Goal: Complete application form: Complete application form

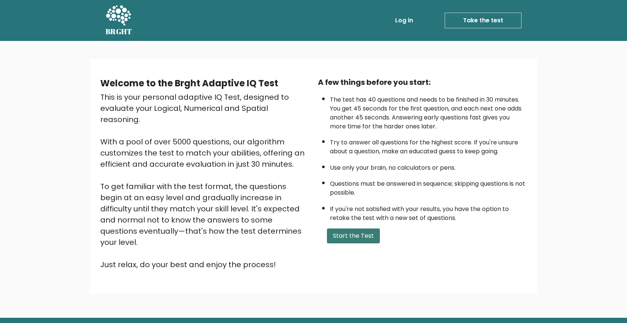
click at [350, 238] on button "Start the Test" at bounding box center [353, 236] width 53 height 15
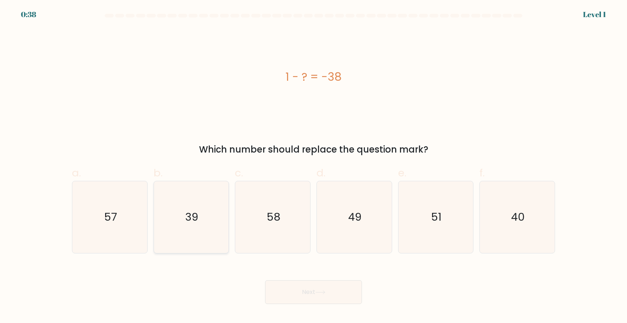
click at [197, 216] on text "39" at bounding box center [191, 217] width 13 height 15
click at [313, 167] on input "b. 39" at bounding box center [313, 164] width 0 height 5
radio input "true"
click at [315, 294] on button "Next" at bounding box center [313, 293] width 97 height 24
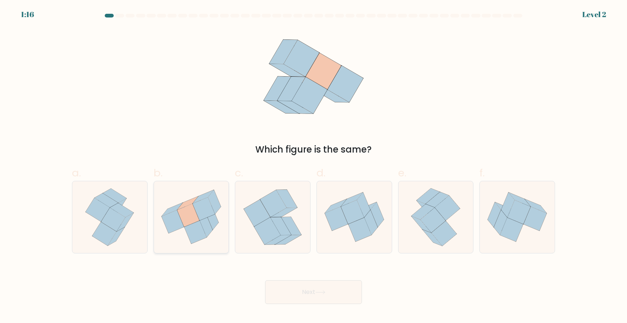
click at [181, 211] on icon at bounding box center [188, 215] width 22 height 23
click at [313, 167] on input "b." at bounding box center [313, 164] width 0 height 5
radio input "true"
click at [321, 292] on icon at bounding box center [320, 293] width 10 height 4
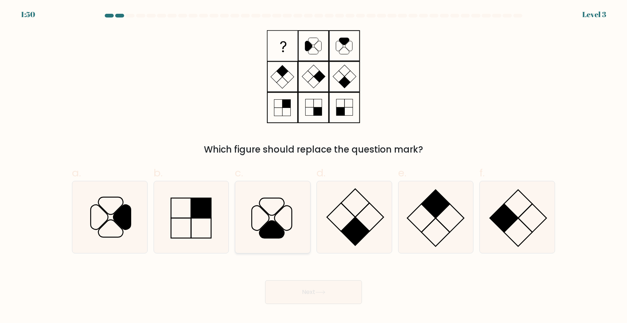
click at [283, 219] on icon at bounding box center [273, 217] width 72 height 72
click at [313, 167] on input "c." at bounding box center [313, 164] width 0 height 5
radio input "true"
click at [309, 291] on button "Next" at bounding box center [313, 293] width 97 height 24
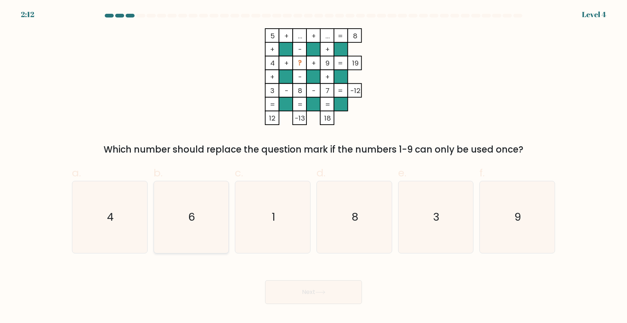
click at [210, 217] on icon "6" at bounding box center [191, 217] width 72 height 72
click at [313, 167] on input "b. 6" at bounding box center [313, 164] width 0 height 5
radio input "true"
click at [327, 292] on button "Next" at bounding box center [313, 293] width 97 height 24
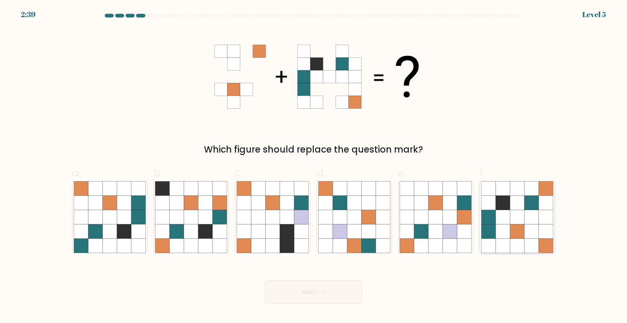
click at [512, 210] on icon at bounding box center [517, 217] width 14 height 14
click at [314, 167] on input "f." at bounding box center [313, 164] width 0 height 5
radio input "true"
click at [345, 291] on button "Next" at bounding box center [313, 293] width 97 height 24
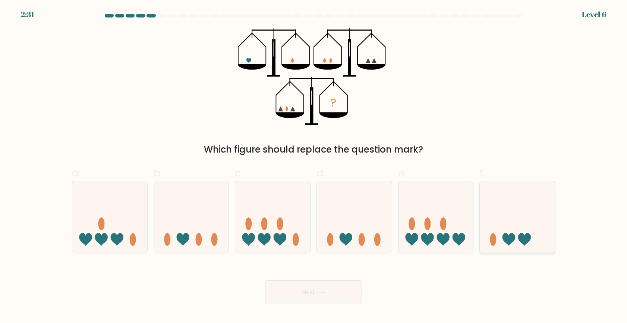
click at [539, 216] on icon at bounding box center [516, 217] width 75 height 62
click at [314, 167] on input "f." at bounding box center [313, 164] width 0 height 5
radio input "true"
click at [337, 295] on button "Next" at bounding box center [313, 293] width 97 height 24
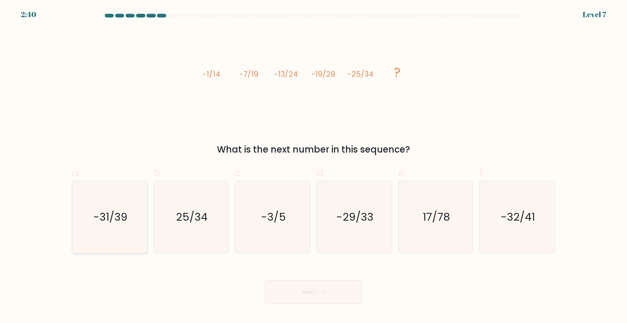
click at [104, 220] on text "-31/39" at bounding box center [110, 217] width 34 height 15
click at [313, 167] on input "a. -31/39" at bounding box center [313, 164] width 0 height 5
radio input "true"
click at [318, 297] on button "Next" at bounding box center [313, 293] width 97 height 24
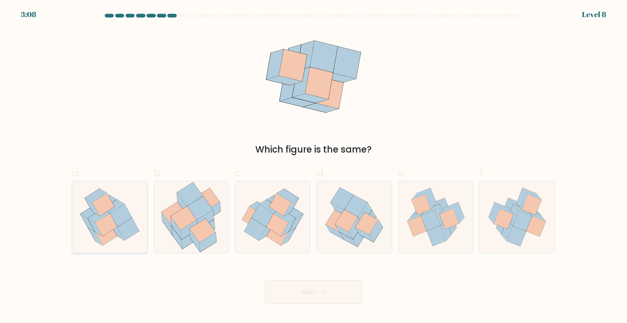
click at [108, 214] on icon at bounding box center [99, 216] width 22 height 14
click at [313, 167] on input "a." at bounding box center [313, 164] width 0 height 5
radio input "true"
click at [320, 292] on icon at bounding box center [320, 293] width 10 height 4
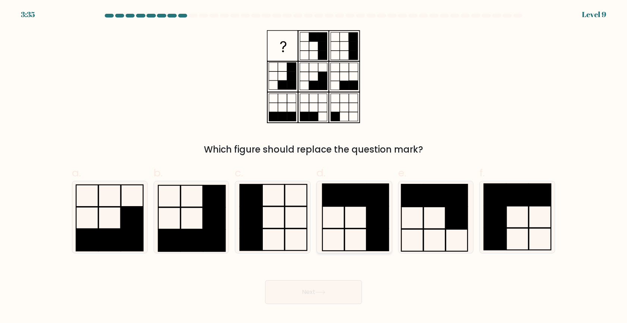
click at [366, 205] on rect at bounding box center [355, 195] width 22 height 22
click at [314, 167] on input "d." at bounding box center [313, 164] width 0 height 5
radio input "true"
click at [316, 294] on button "Next" at bounding box center [313, 293] width 97 height 24
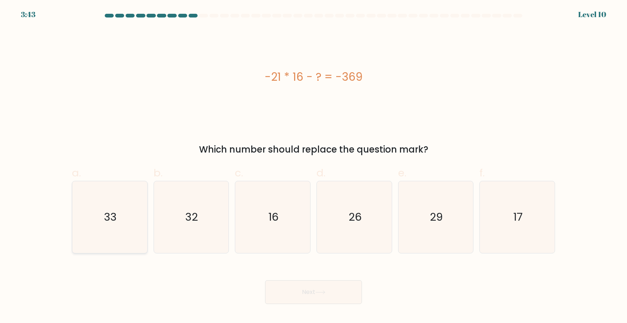
click at [115, 218] on text "33" at bounding box center [110, 217] width 13 height 15
click at [313, 167] on input "a. 33" at bounding box center [313, 164] width 0 height 5
radio input "true"
click at [325, 289] on button "Next" at bounding box center [313, 293] width 97 height 24
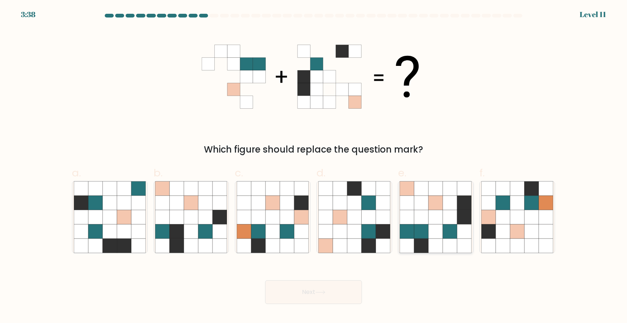
click at [435, 215] on icon at bounding box center [435, 217] width 14 height 14
click at [314, 167] on input "e." at bounding box center [313, 164] width 0 height 5
radio input "true"
click at [310, 292] on button "Next" at bounding box center [313, 293] width 97 height 24
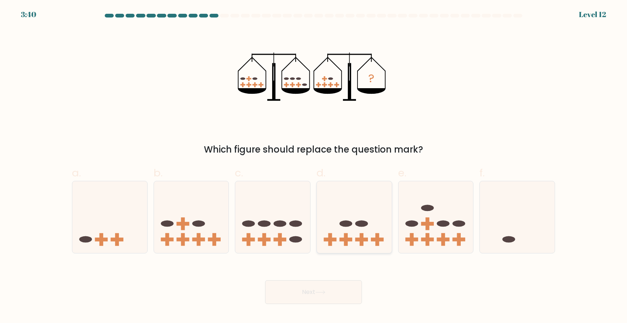
click at [341, 227] on icon at bounding box center [354, 217] width 75 height 62
click at [314, 167] on input "d." at bounding box center [313, 164] width 0 height 5
radio input "true"
click at [317, 298] on button "Next" at bounding box center [313, 293] width 97 height 24
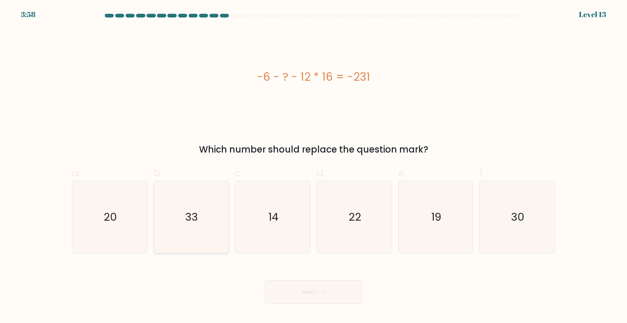
click at [183, 222] on icon "33" at bounding box center [191, 217] width 72 height 72
click at [313, 167] on input "b. 33" at bounding box center [313, 164] width 0 height 5
radio input "true"
click at [319, 294] on icon at bounding box center [320, 293] width 10 height 4
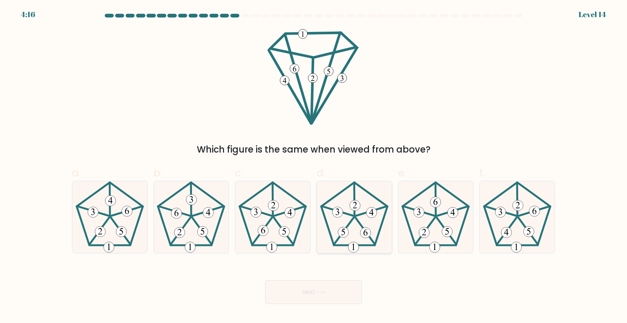
click at [354, 215] on 446 at bounding box center [354, 199] width 0 height 33
click at [314, 167] on input "d." at bounding box center [313, 164] width 0 height 5
radio input "true"
click at [321, 294] on icon at bounding box center [320, 293] width 10 height 4
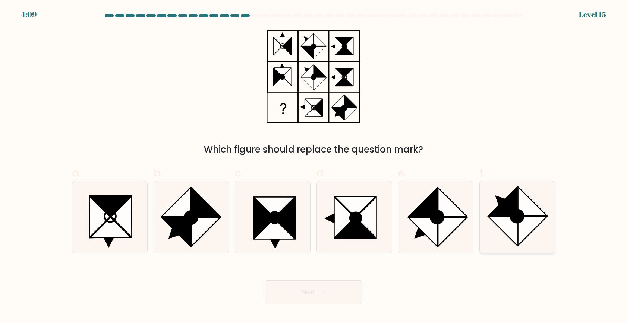
click at [526, 221] on icon at bounding box center [532, 231] width 29 height 29
click at [314, 167] on input "f." at bounding box center [313, 164] width 0 height 5
radio input "true"
click at [343, 294] on button "Next" at bounding box center [313, 293] width 97 height 24
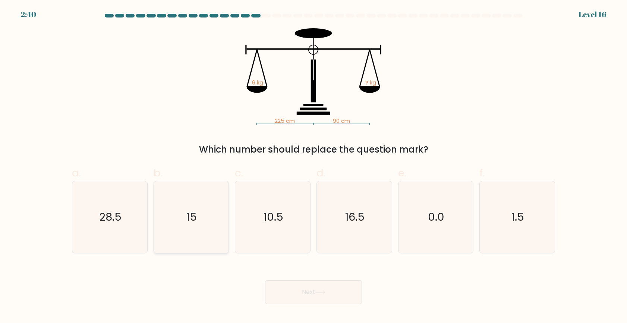
click at [212, 197] on icon "15" at bounding box center [191, 217] width 72 height 72
click at [313, 167] on input "b. 15" at bounding box center [313, 164] width 0 height 5
radio input "true"
click at [331, 293] on button "Next" at bounding box center [313, 293] width 97 height 24
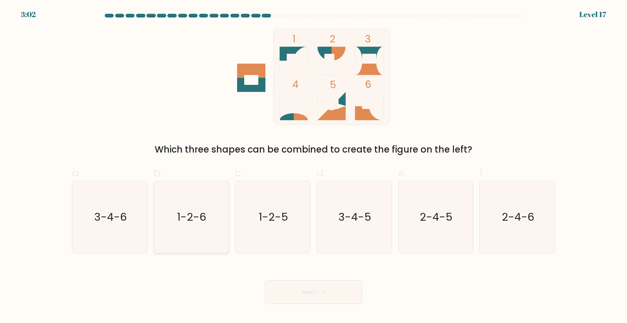
click at [175, 220] on icon "1-2-6" at bounding box center [191, 217] width 72 height 72
click at [313, 167] on input "b. 1-2-6" at bounding box center [313, 164] width 0 height 5
radio input "true"
click at [307, 295] on button "Next" at bounding box center [313, 293] width 97 height 24
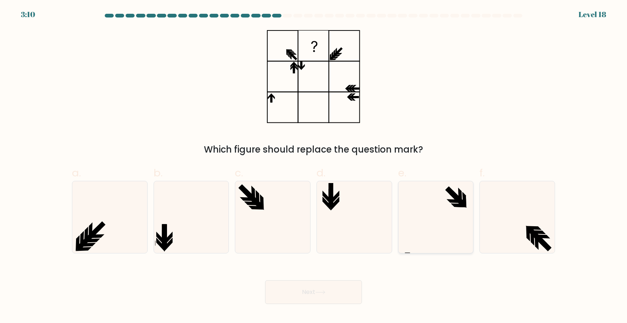
click at [446, 194] on icon at bounding box center [435, 217] width 72 height 72
click at [314, 167] on input "e." at bounding box center [313, 164] width 0 height 5
radio input "true"
click at [326, 295] on button "Next" at bounding box center [313, 293] width 97 height 24
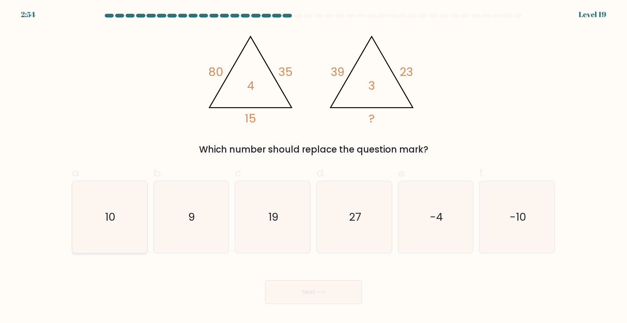
click at [105, 222] on icon "10" at bounding box center [110, 217] width 72 height 72
click at [313, 167] on input "a. 10" at bounding box center [313, 164] width 0 height 5
radio input "true"
click at [324, 292] on icon at bounding box center [320, 292] width 9 height 3
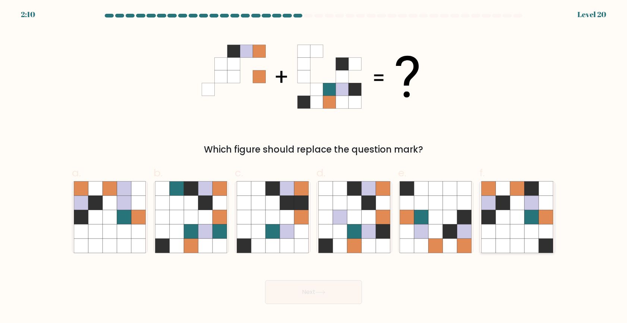
click at [517, 221] on icon at bounding box center [517, 217] width 14 height 14
click at [314, 167] on input "f." at bounding box center [313, 164] width 0 height 5
radio input "true"
click at [338, 291] on button "Next" at bounding box center [313, 293] width 97 height 24
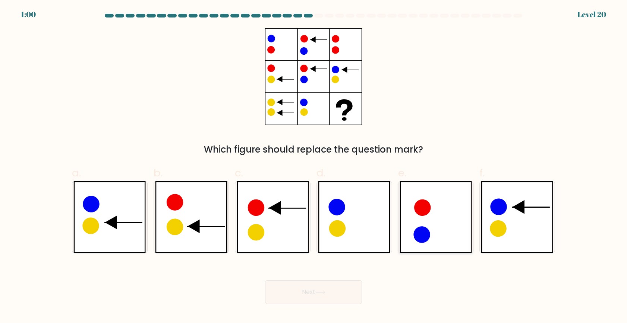
click at [442, 213] on icon at bounding box center [435, 217] width 72 height 72
click at [314, 167] on input "e." at bounding box center [313, 164] width 0 height 5
radio input "true"
click at [313, 287] on button "Next" at bounding box center [313, 293] width 97 height 24
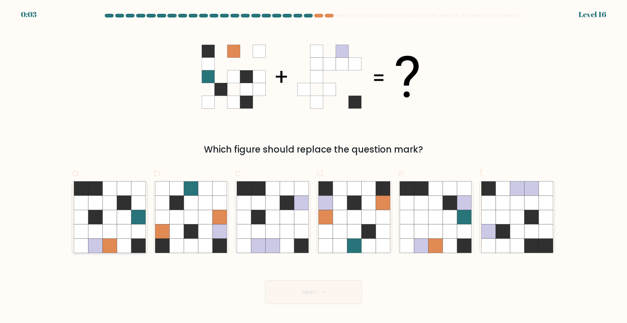
click at [122, 221] on icon at bounding box center [124, 217] width 14 height 14
click at [313, 167] on input "a." at bounding box center [313, 164] width 0 height 5
radio input "true"
click at [317, 290] on button "Next" at bounding box center [313, 293] width 97 height 24
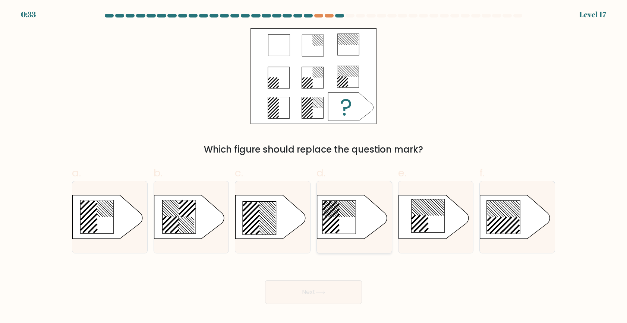
click at [339, 210] on line at bounding box center [334, 213] width 9 height 9
click at [314, 167] on input "d." at bounding box center [313, 164] width 0 height 5
radio input "true"
click at [325, 292] on icon at bounding box center [320, 293] width 10 height 4
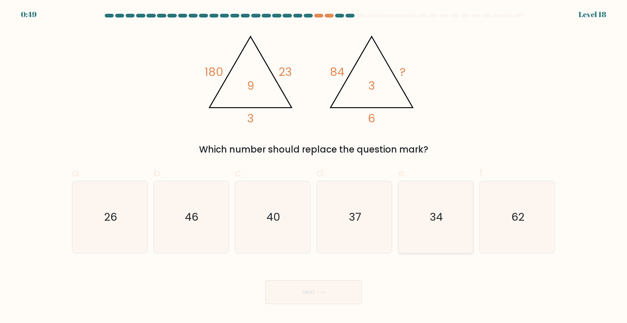
click at [446, 213] on icon "34" at bounding box center [435, 217] width 72 height 72
click at [314, 167] on input "e. 34" at bounding box center [313, 164] width 0 height 5
radio input "true"
click at [303, 293] on button "Next" at bounding box center [313, 293] width 97 height 24
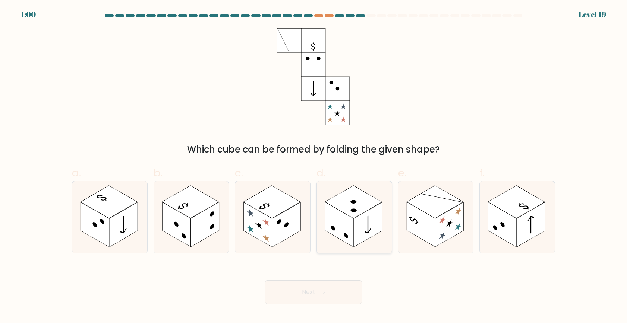
click at [350, 213] on rect at bounding box center [353, 202] width 57 height 33
click at [314, 167] on input "d." at bounding box center [313, 164] width 0 height 5
radio input "true"
click at [105, 215] on rect at bounding box center [108, 202] width 57 height 33
click at [313, 167] on input "a." at bounding box center [313, 164] width 0 height 5
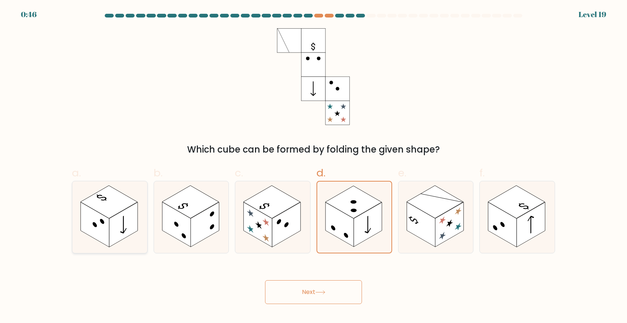
radio input "true"
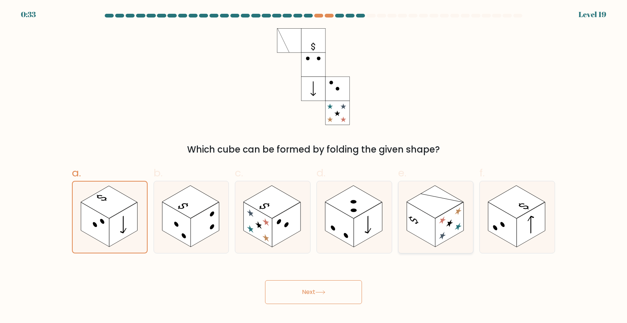
click at [414, 227] on rect at bounding box center [420, 224] width 28 height 45
click at [314, 167] on input "e." at bounding box center [313, 164] width 0 height 5
radio input "true"
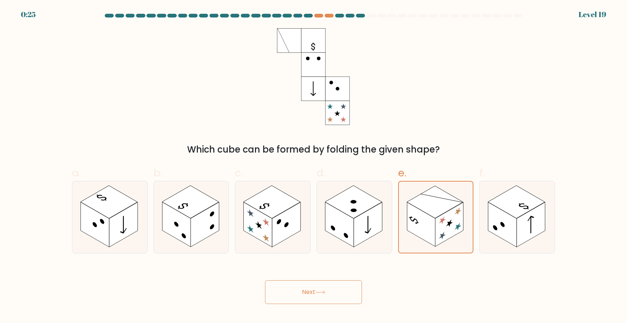
click at [323, 293] on icon at bounding box center [320, 293] width 10 height 4
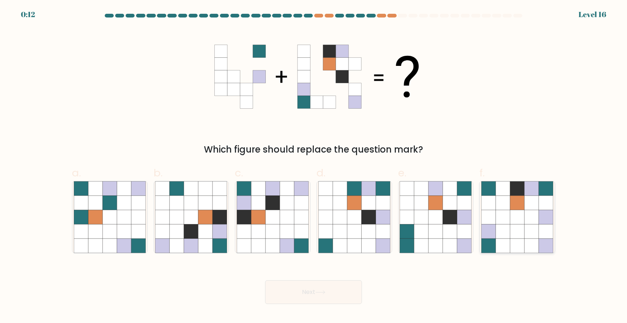
click at [514, 217] on icon at bounding box center [517, 217] width 14 height 14
click at [314, 167] on input "f." at bounding box center [313, 164] width 0 height 5
radio input "true"
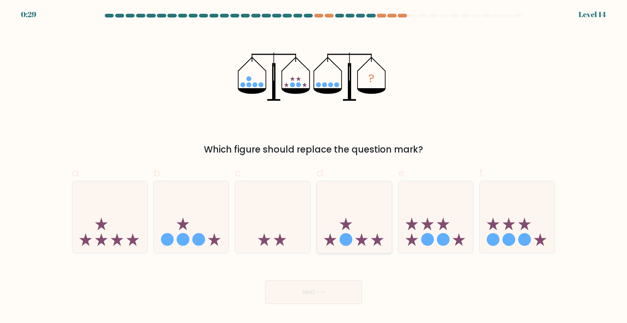
click at [354, 230] on icon at bounding box center [354, 217] width 75 height 62
click at [314, 167] on input "d." at bounding box center [313, 164] width 0 height 5
radio input "true"
click at [321, 292] on icon at bounding box center [320, 293] width 10 height 4
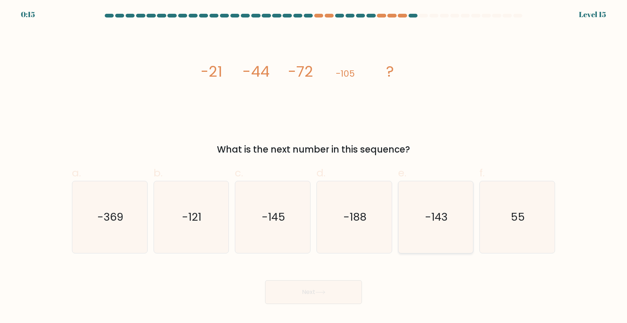
click at [444, 206] on icon "-143" at bounding box center [435, 217] width 72 height 72
click at [314, 167] on input "e. -143" at bounding box center [313, 164] width 0 height 5
radio input "true"
click at [305, 288] on button "Next" at bounding box center [313, 293] width 97 height 24
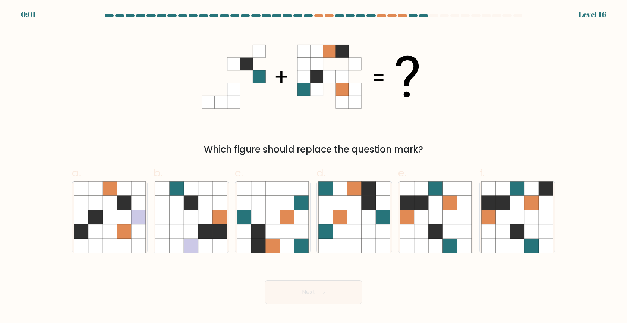
click at [313, 84] on icon at bounding box center [316, 89] width 13 height 13
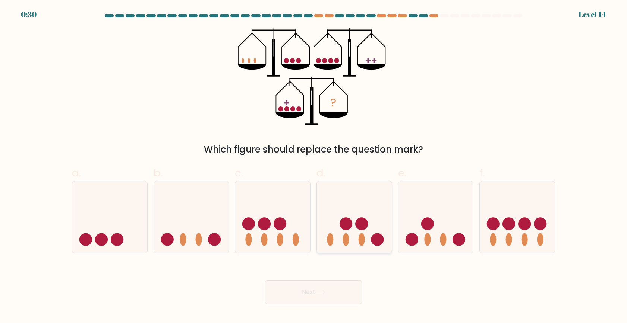
click at [348, 216] on icon at bounding box center [354, 217] width 75 height 62
click at [314, 167] on input "d." at bounding box center [313, 164] width 0 height 5
radio input "true"
click at [331, 294] on button "Next" at bounding box center [313, 293] width 97 height 24
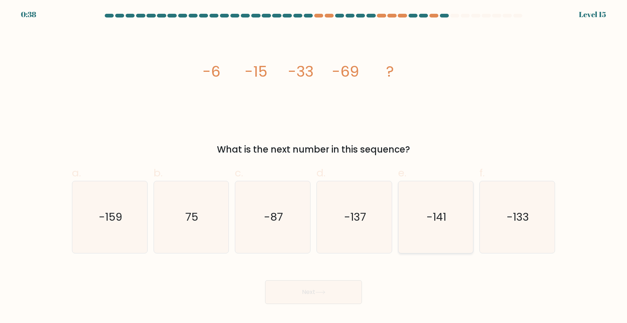
click at [427, 213] on text "-141" at bounding box center [436, 217] width 20 height 15
click at [314, 167] on input "e. -141" at bounding box center [313, 164] width 0 height 5
radio input "true"
click at [324, 289] on button "Next" at bounding box center [313, 293] width 97 height 24
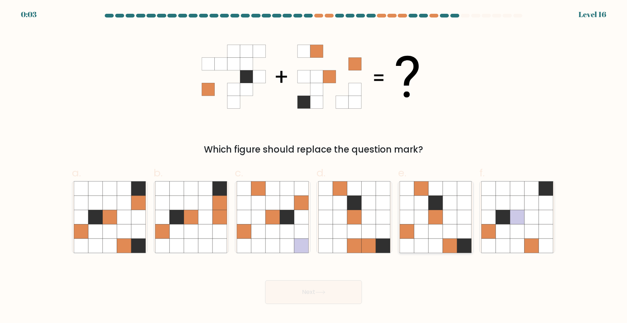
click at [430, 226] on icon at bounding box center [435, 231] width 14 height 14
click at [314, 167] on input "e." at bounding box center [313, 164] width 0 height 5
radio input "true"
click at [329, 293] on button "Next" at bounding box center [313, 293] width 97 height 24
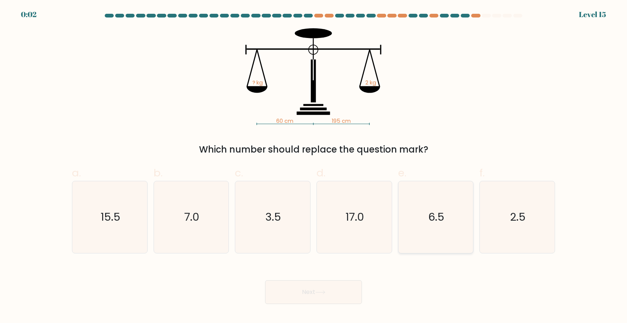
click at [441, 221] on text "6.5" at bounding box center [436, 217] width 16 height 15
click at [314, 167] on input "e. 6.5" at bounding box center [313, 164] width 0 height 5
radio input "true"
click at [336, 298] on button "Next" at bounding box center [313, 293] width 97 height 24
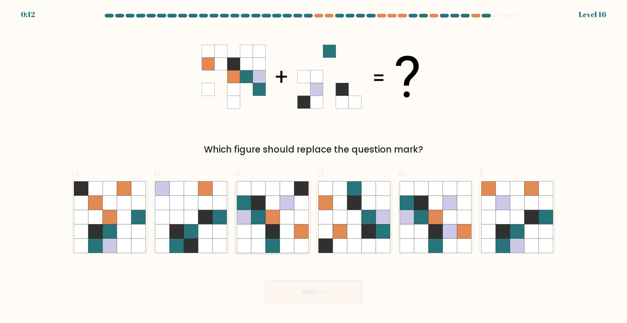
click at [250, 205] on icon at bounding box center [244, 203] width 14 height 14
click at [313, 167] on input "c." at bounding box center [313, 164] width 0 height 5
radio input "true"
click at [329, 292] on button "Next" at bounding box center [313, 293] width 97 height 24
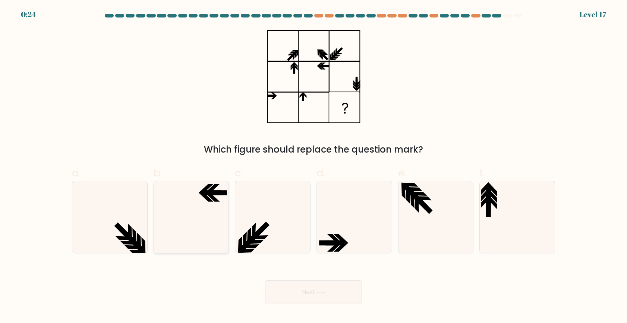
click at [205, 196] on icon at bounding box center [206, 197] width 15 height 9
click at [313, 167] on input "b." at bounding box center [313, 164] width 0 height 5
radio input "true"
click at [321, 292] on icon at bounding box center [320, 293] width 10 height 4
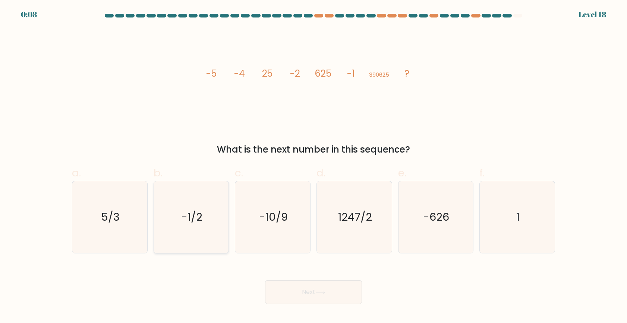
click at [199, 221] on text "-1/2" at bounding box center [191, 217] width 21 height 15
click at [313, 167] on input "b. -1/2" at bounding box center [313, 164] width 0 height 5
radio input "true"
click at [326, 290] on button "Next" at bounding box center [313, 293] width 97 height 24
click at [314, 294] on button "Next" at bounding box center [313, 293] width 97 height 24
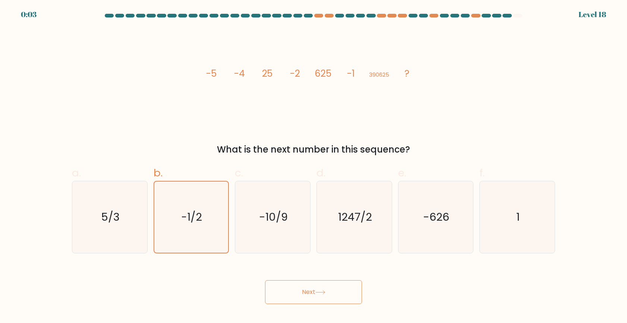
click at [176, 108] on div "image/svg+xml -5 -4 25 -2 625 -1 390625 ? What is the next number in this seque…" at bounding box center [313, 92] width 492 height 128
click at [305, 287] on button "Next" at bounding box center [313, 293] width 97 height 24
click at [216, 225] on icon "-1/2" at bounding box center [190, 217] width 71 height 71
click at [313, 167] on input "b. -1/2" at bounding box center [313, 164] width 0 height 5
click at [294, 287] on button "Next" at bounding box center [313, 293] width 97 height 24
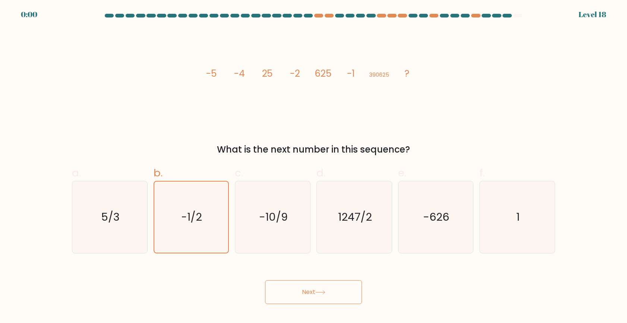
click at [316, 292] on div "Next" at bounding box center [313, 284] width 492 height 42
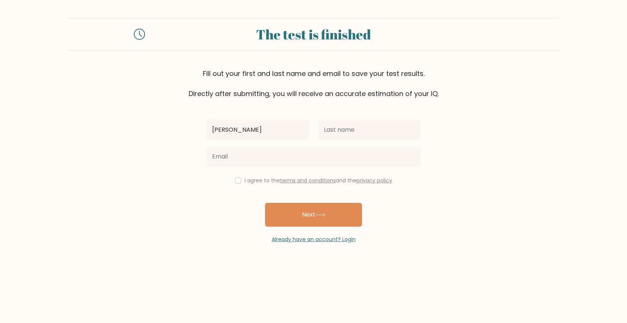
type input "Miguel"
type input "Villalobos"
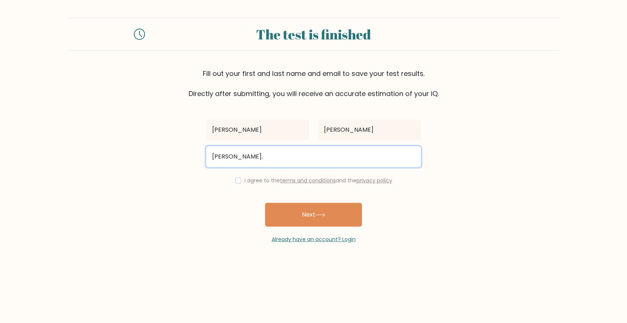
type input "miguel.villalobos@gmail.com"
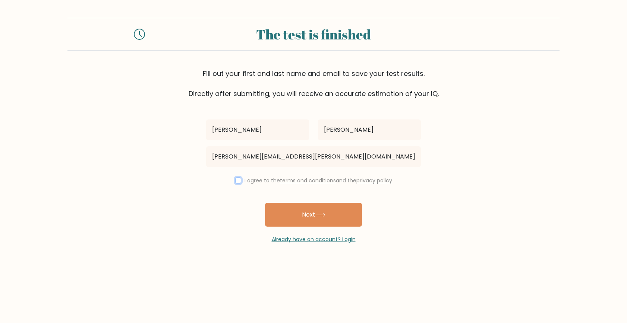
click at [235, 183] on input "checkbox" at bounding box center [238, 181] width 6 height 6
checkbox input "true"
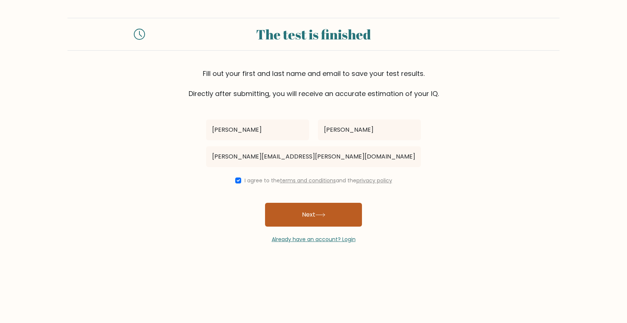
click at [310, 216] on button "Next" at bounding box center [313, 215] width 97 height 24
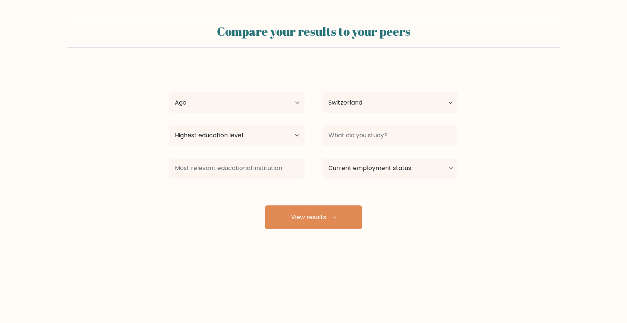
select select "CH"
click at [263, 102] on select "Age Under [DEMOGRAPHIC_DATA] [DEMOGRAPHIC_DATA] [DEMOGRAPHIC_DATA] [DEMOGRAPHIC…" at bounding box center [237, 102] width 136 height 21
select select "35_44"
click at [169, 92] on select "Age Under [DEMOGRAPHIC_DATA] [DEMOGRAPHIC_DATA] [DEMOGRAPHIC_DATA] [DEMOGRAPHIC…" at bounding box center [237, 102] width 136 height 21
click at [357, 108] on select "Country [GEOGRAPHIC_DATA] [GEOGRAPHIC_DATA] [GEOGRAPHIC_DATA] [US_STATE] [GEOGR…" at bounding box center [390, 102] width 136 height 21
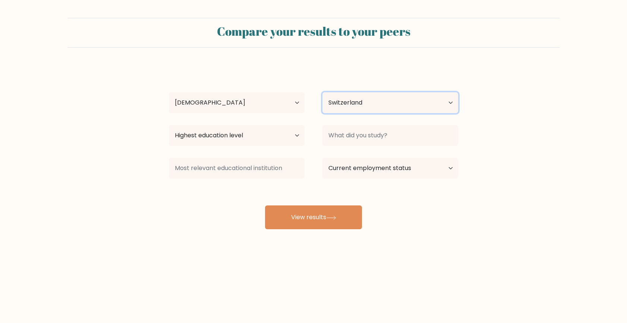
click at [322, 92] on select "Country [GEOGRAPHIC_DATA] [GEOGRAPHIC_DATA] [GEOGRAPHIC_DATA] [US_STATE] [GEOGR…" at bounding box center [390, 102] width 136 height 21
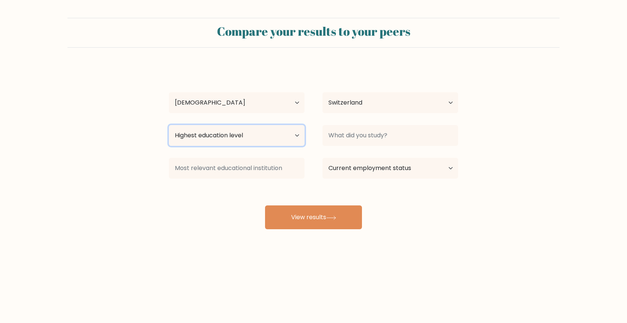
click at [248, 136] on select "Highest education level No schooling Primary Lower Secondary Upper Secondary Oc…" at bounding box center [237, 135] width 136 height 21
select select "masters_degree"
click at [169, 125] on select "Highest education level No schooling Primary Lower Secondary Upper Secondary Oc…" at bounding box center [237, 135] width 136 height 21
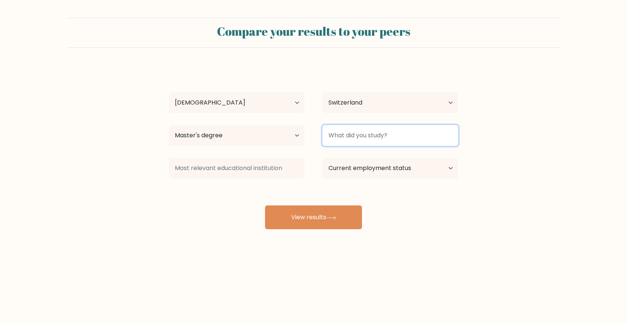
click at [342, 140] on input at bounding box center [390, 135] width 136 height 21
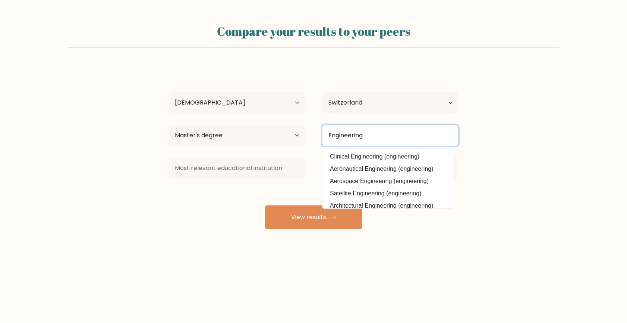
click at [359, 138] on input "Engineering" at bounding box center [390, 135] width 136 height 21
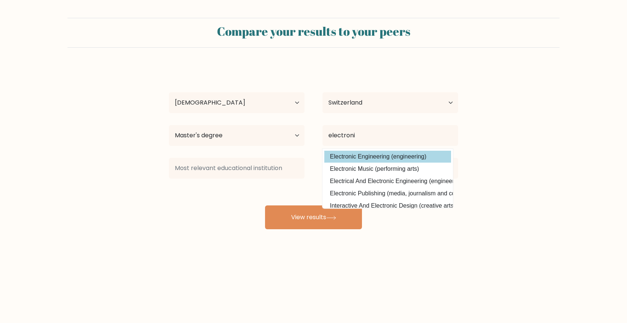
click at [375, 157] on option "Electronic Engineering (engineering)" at bounding box center [387, 157] width 127 height 12
type input "Electronic Engineering"
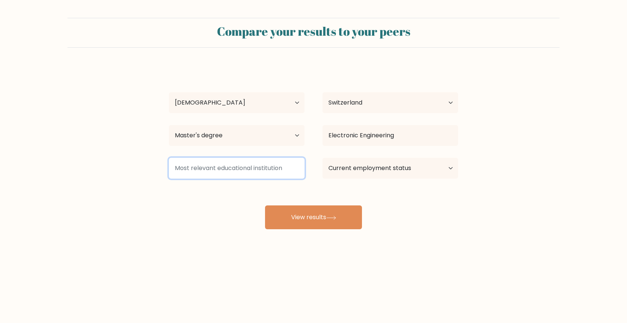
click at [222, 167] on input at bounding box center [237, 168] width 136 height 21
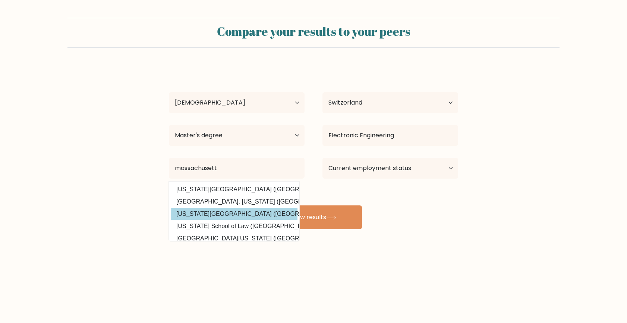
click at [246, 217] on option "Massachusetts Institute of Technology (United States)" at bounding box center [234, 214] width 127 height 12
type input "Massachusetts Institute of Technology"
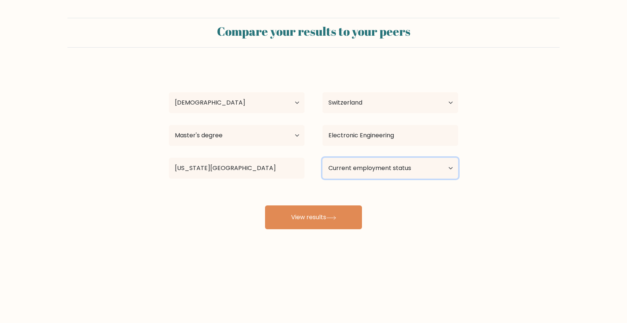
click at [374, 166] on select "Current employment status Employed Student Retired Other / prefer not to answer" at bounding box center [390, 168] width 136 height 21
select select "employed"
click at [322, 158] on select "Current employment status Employed Student Retired Other / prefer not to answer" at bounding box center [390, 168] width 136 height 21
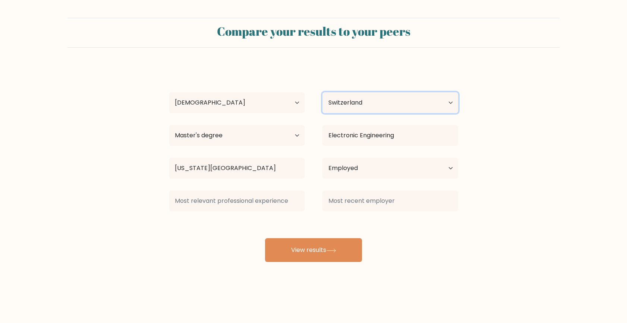
click at [339, 102] on select "Country Afghanistan Albania Algeria American Samoa Andorra Angola Anguilla Anta…" at bounding box center [390, 102] width 136 height 21
select select "ES"
click at [322, 92] on select "Country Afghanistan Albania Algeria American Samoa Andorra Angola Anguilla Anta…" at bounding box center [390, 102] width 136 height 21
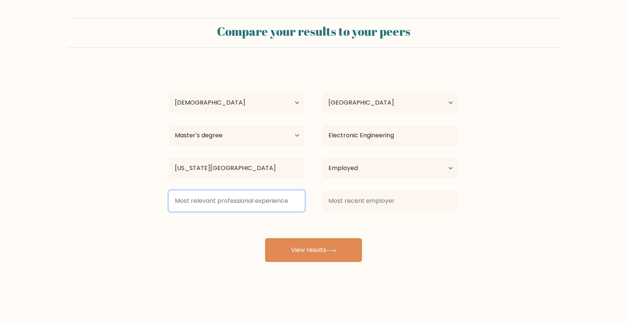
click at [242, 203] on input at bounding box center [237, 201] width 136 height 21
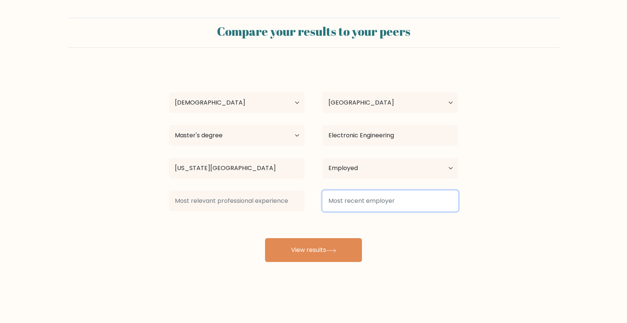
click at [360, 203] on input at bounding box center [390, 201] width 136 height 21
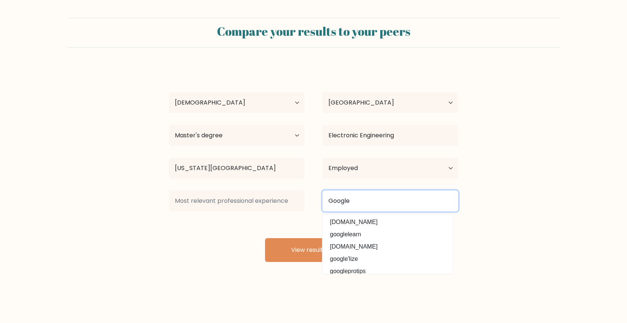
type input "Google"
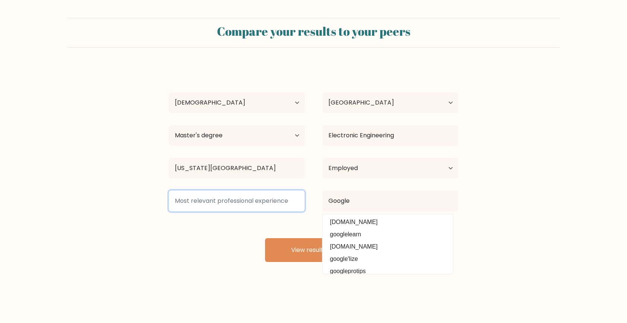
click at [236, 200] on input at bounding box center [237, 201] width 136 height 21
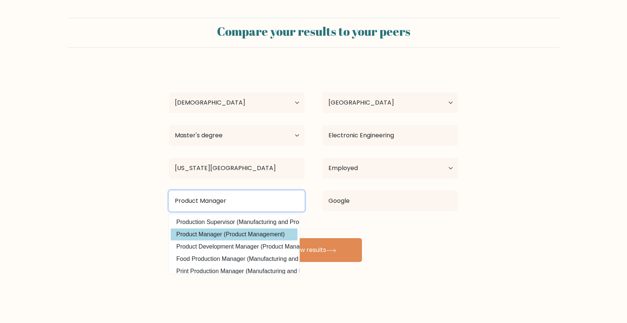
type input "Product Manager"
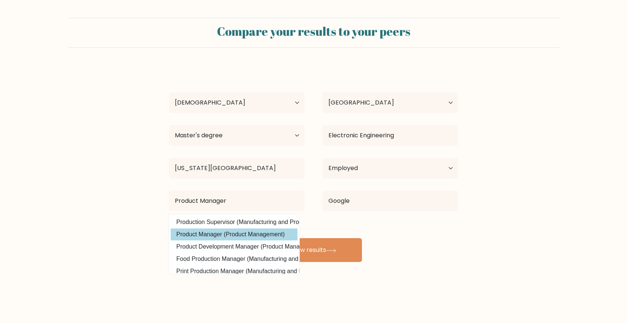
click at [228, 235] on div "Miguel Villalobos Age Under 18 years old 18-24 years old 25-34 years old 35-44 …" at bounding box center [313, 164] width 298 height 197
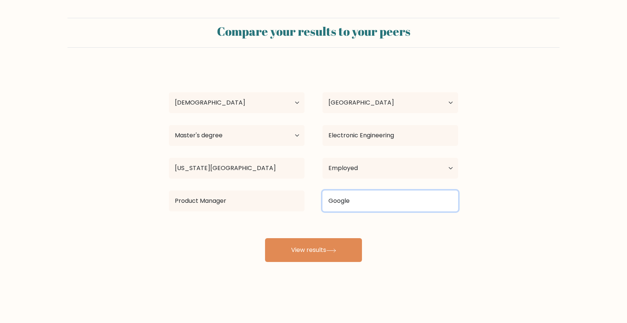
click at [356, 199] on input "Google" at bounding box center [390, 201] width 136 height 21
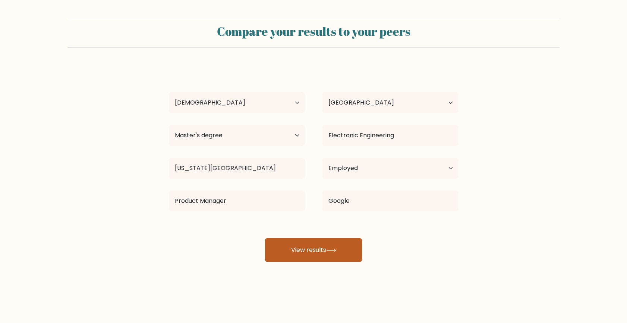
click at [323, 254] on button "View results" at bounding box center [313, 250] width 97 height 24
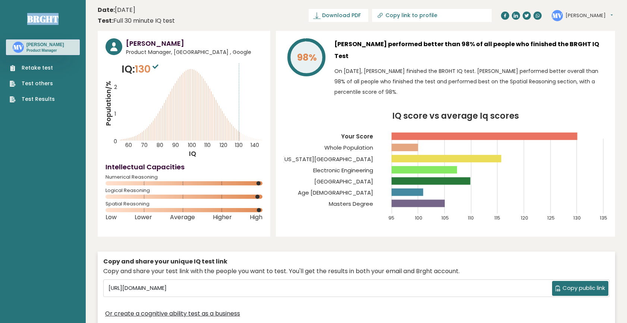
drag, startPoint x: 71, startPoint y: 18, endPoint x: 17, endPoint y: 19, distance: 54.4
click at [17, 19] on nav "Brght MV [PERSON_NAME] Product Manager Retake test Test others Test Results" at bounding box center [43, 52] width 74 height 105
copy link "Brght"
